Goal: Transaction & Acquisition: Obtain resource

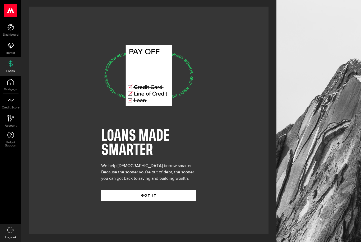
scroll to position [17, 0]
click at [162, 190] on button "GOT IT" at bounding box center [148, 195] width 95 height 11
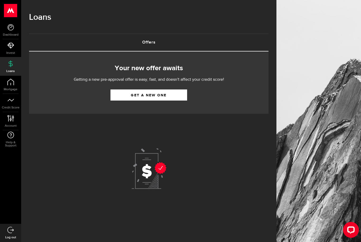
click at [169, 93] on link "Get a new one" at bounding box center [148, 95] width 77 height 11
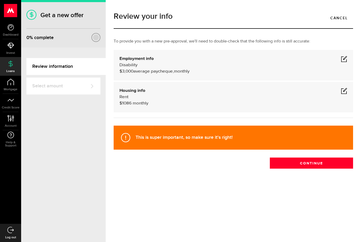
click at [158, 103] on div "Housing info Rent $ 1086 monthly" at bounding box center [233, 97] width 228 height 19
click at [149, 103] on div "Housing info Rent $ 1086 monthly" at bounding box center [233, 97] width 228 height 19
click at [345, 88] on span at bounding box center [344, 91] width 6 height 6
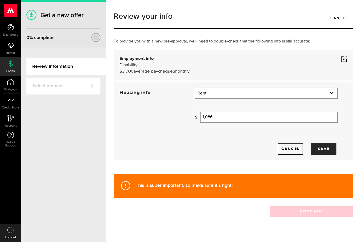
click at [223, 117] on input "1,086" at bounding box center [269, 117] width 138 height 11
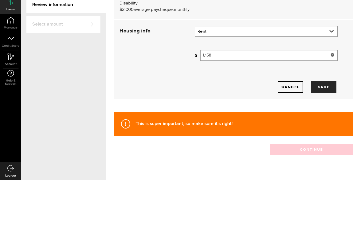
scroll to position [17, 0]
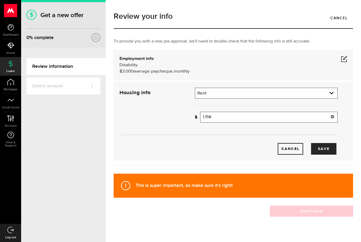
click at [330, 143] on button "Save" at bounding box center [323, 149] width 25 height 12
type input "1,158"
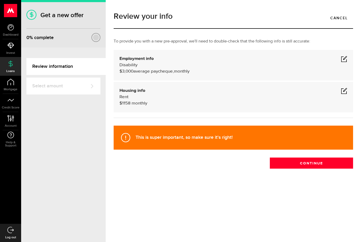
click at [288, 158] on button "Continue" at bounding box center [311, 163] width 83 height 11
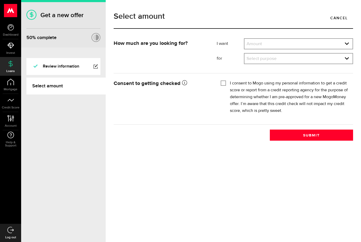
click at [314, 43] on select "Amount $500 $1000 $2000 $3000 $4000 $5000 $6000 $7000 $8000 $9000 $10000 $11000…" at bounding box center [298, 44] width 108 height 11
select select "500"
click at [293, 57] on select "Select purpose Credit Card Refinancing/Pay Off Credit Cards Debt Consolidation …" at bounding box center [298, 59] width 108 height 11
select select "Emergency Loan"
click at [226, 82] on input "I consent to Mogo using my personal information to get a credit score or report…" at bounding box center [223, 82] width 5 height 5
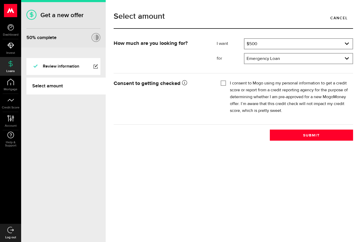
checkbox input "true"
click at [316, 134] on button "Submit" at bounding box center [311, 135] width 83 height 11
